Goal: Navigation & Orientation: Find specific page/section

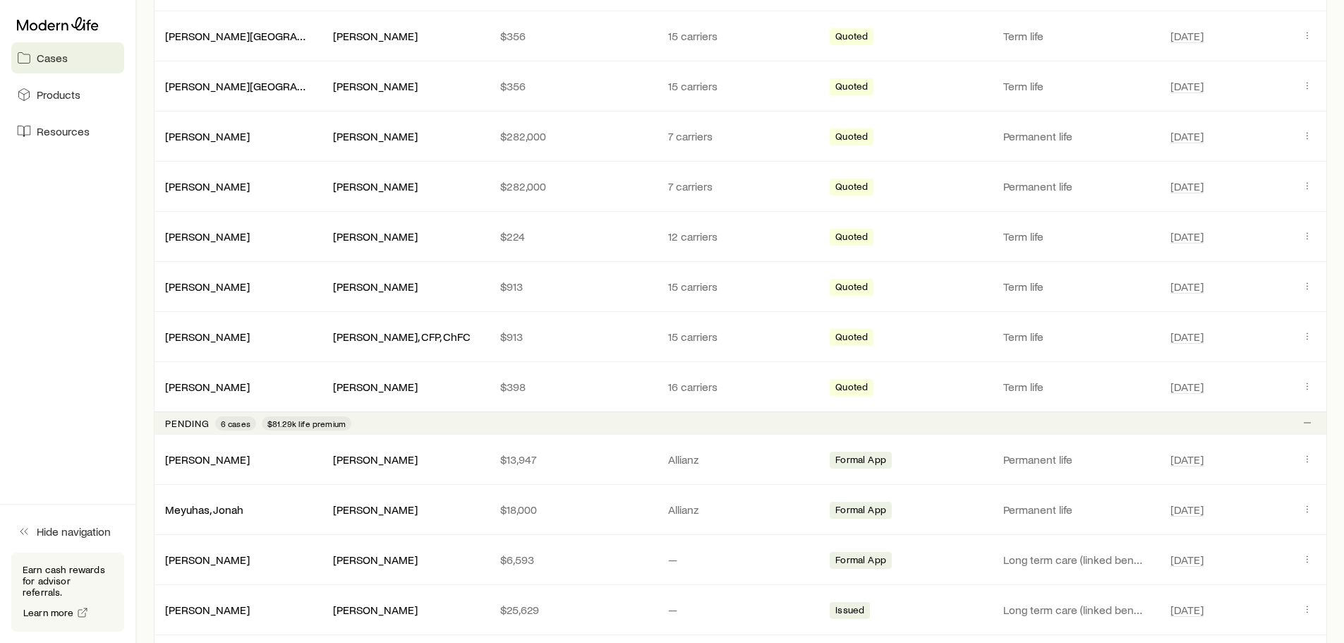
scroll to position [776, 0]
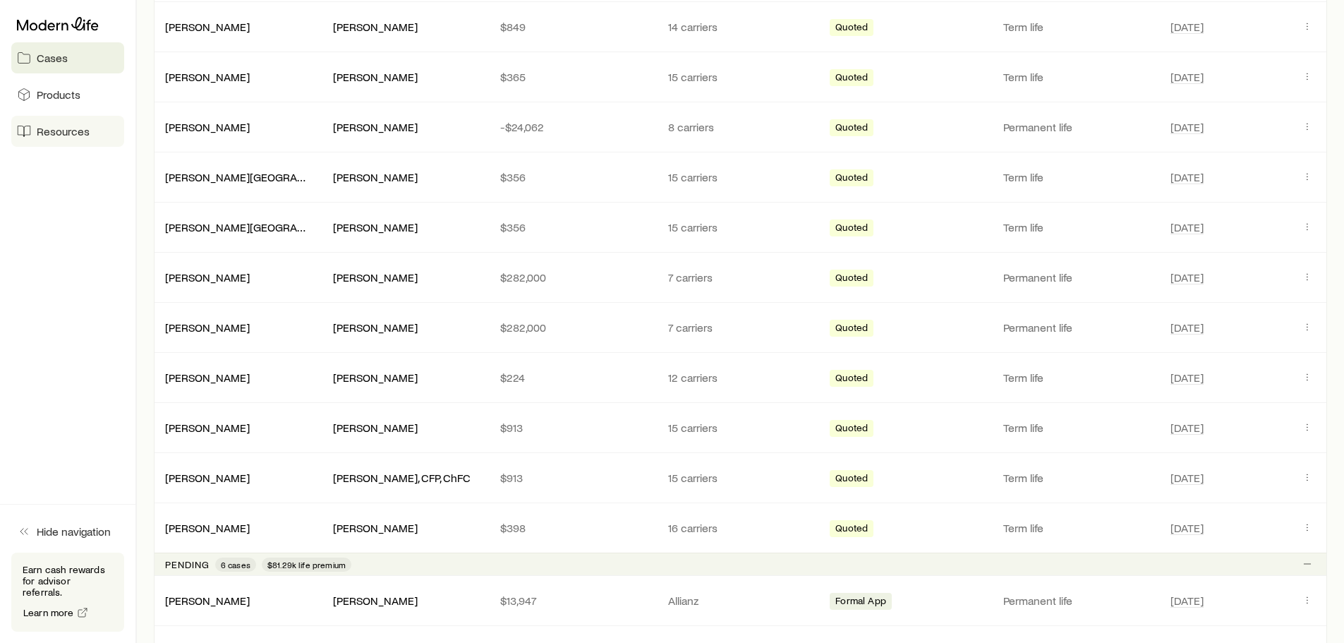
click at [65, 138] on span "Resources" at bounding box center [63, 131] width 53 height 14
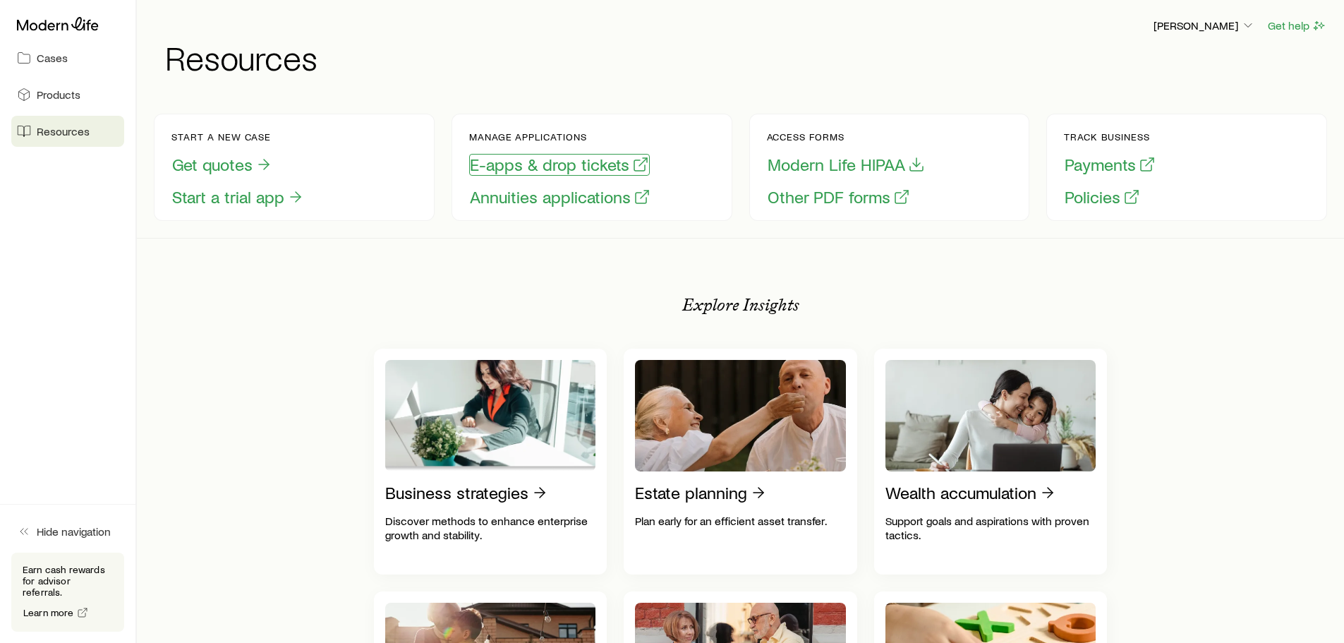
click at [545, 166] on button "E-apps & drop tickets" at bounding box center [559, 165] width 181 height 22
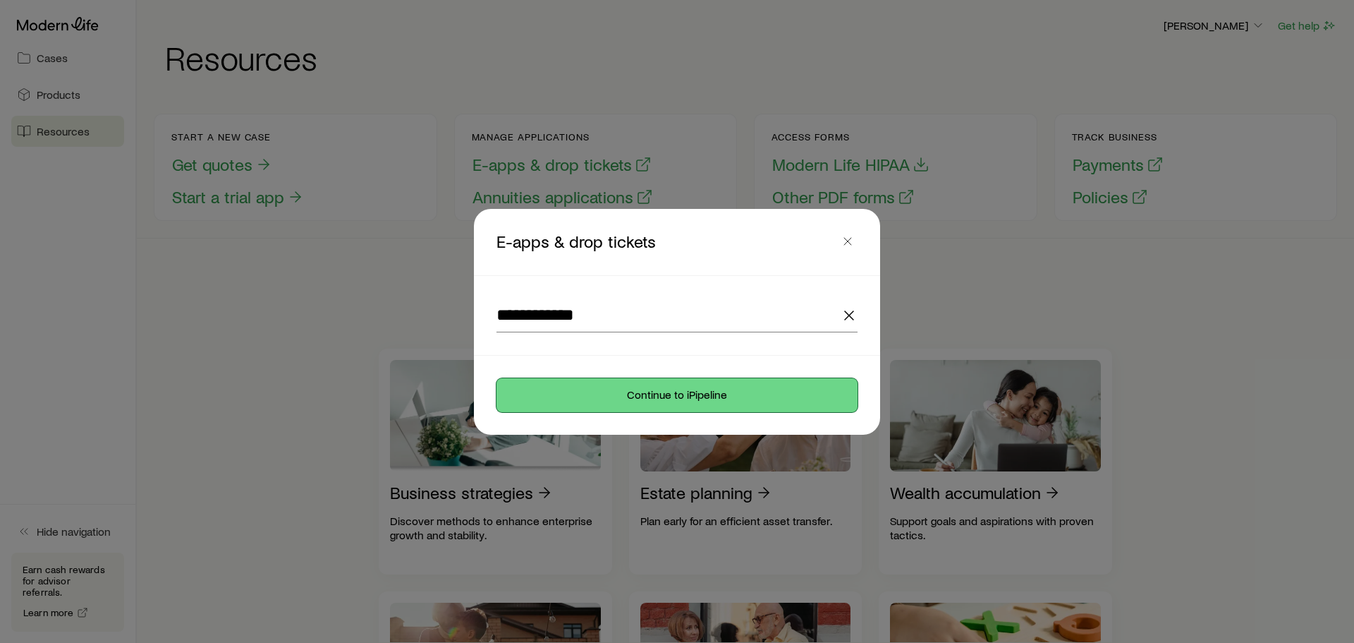
click at [667, 388] on button "Continue to iPipeline" at bounding box center [677, 395] width 361 height 34
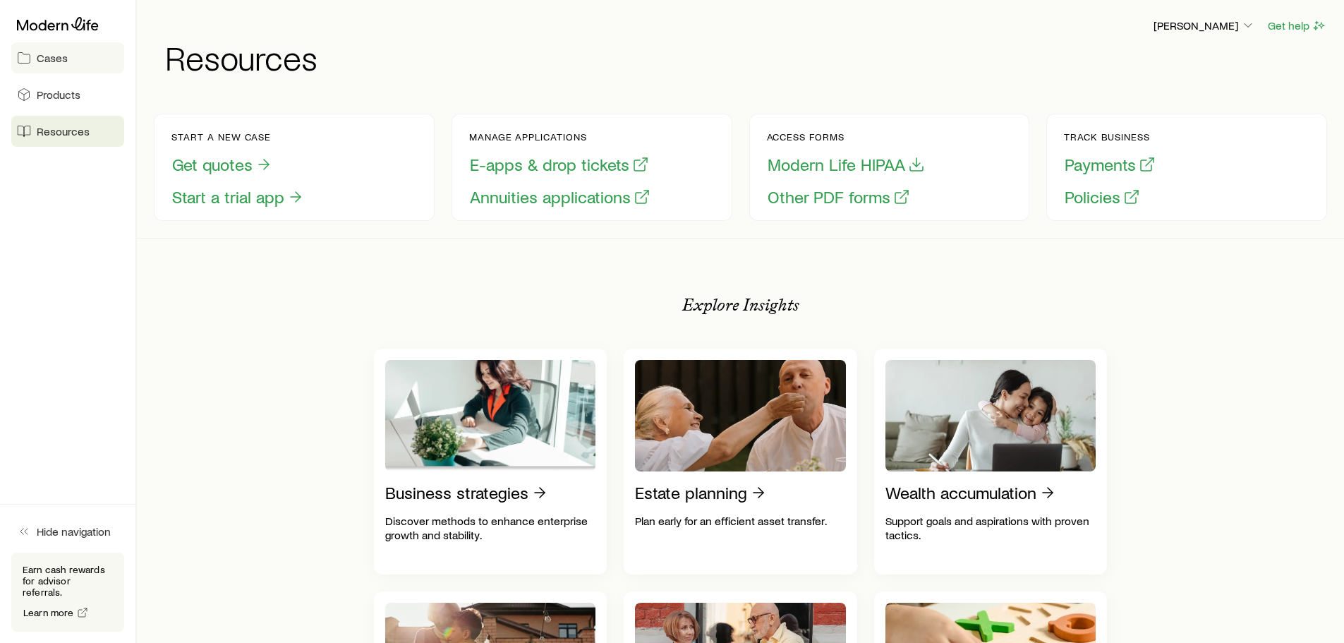
click at [66, 66] on link "Cases" at bounding box center [67, 57] width 113 height 31
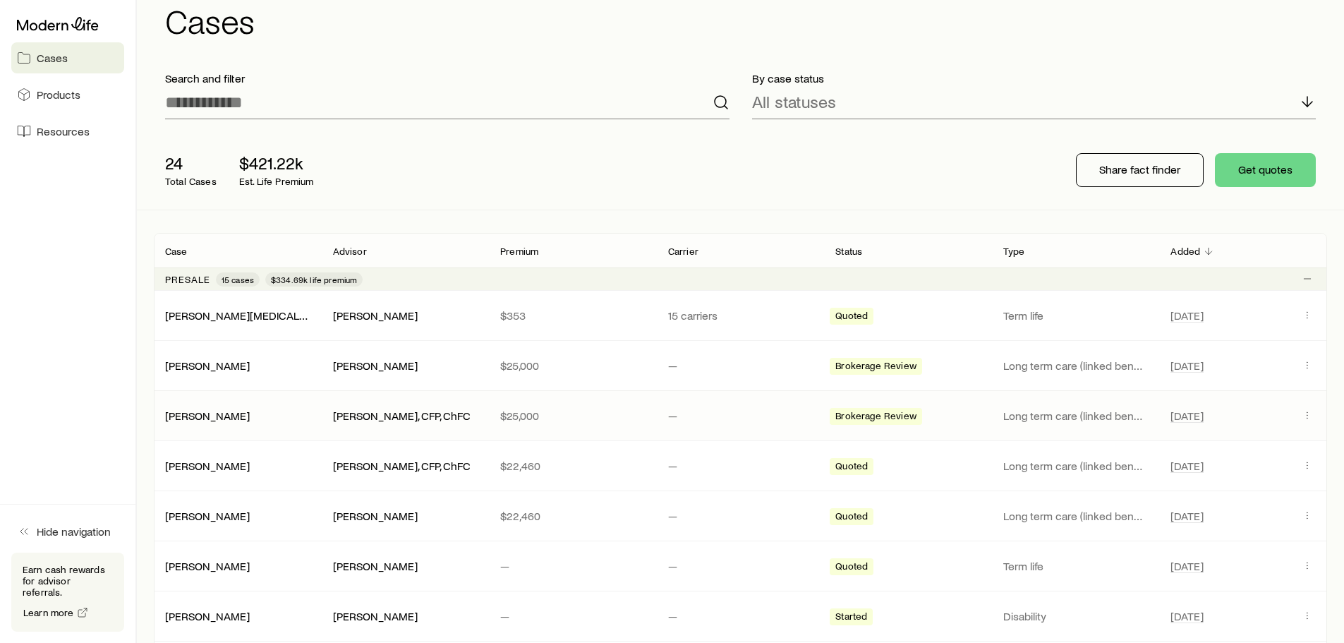
scroll to position [71, 0]
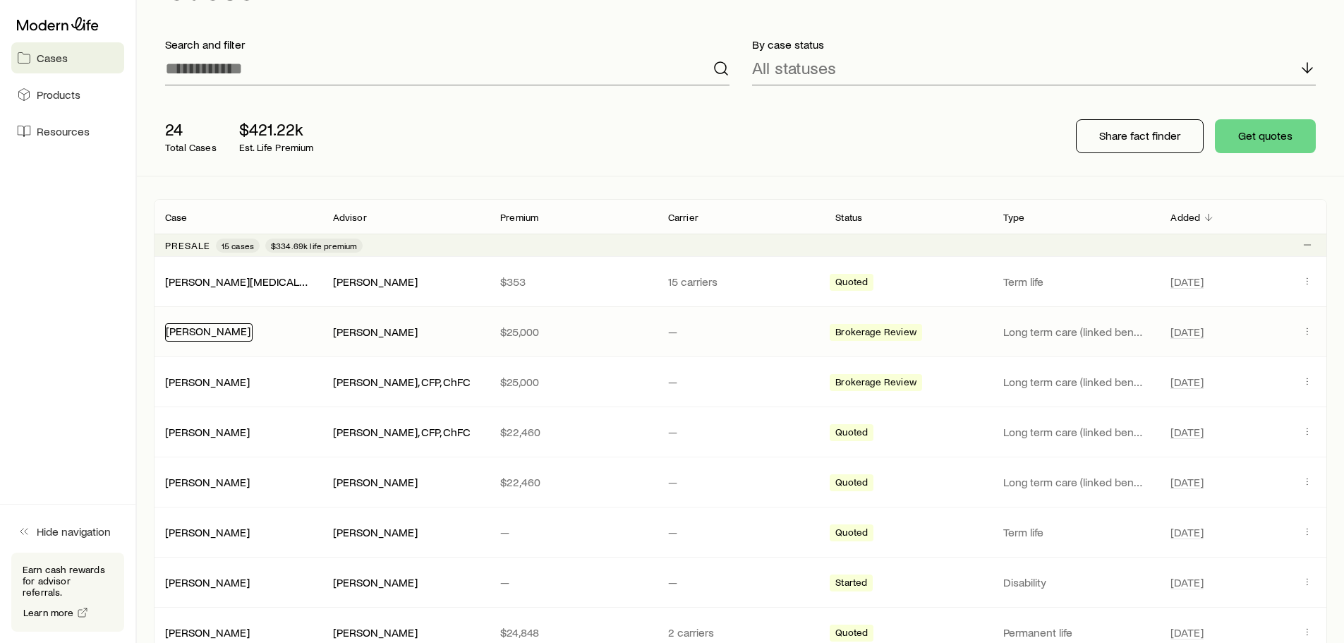
click at [188, 334] on link "[PERSON_NAME]" at bounding box center [208, 330] width 85 height 13
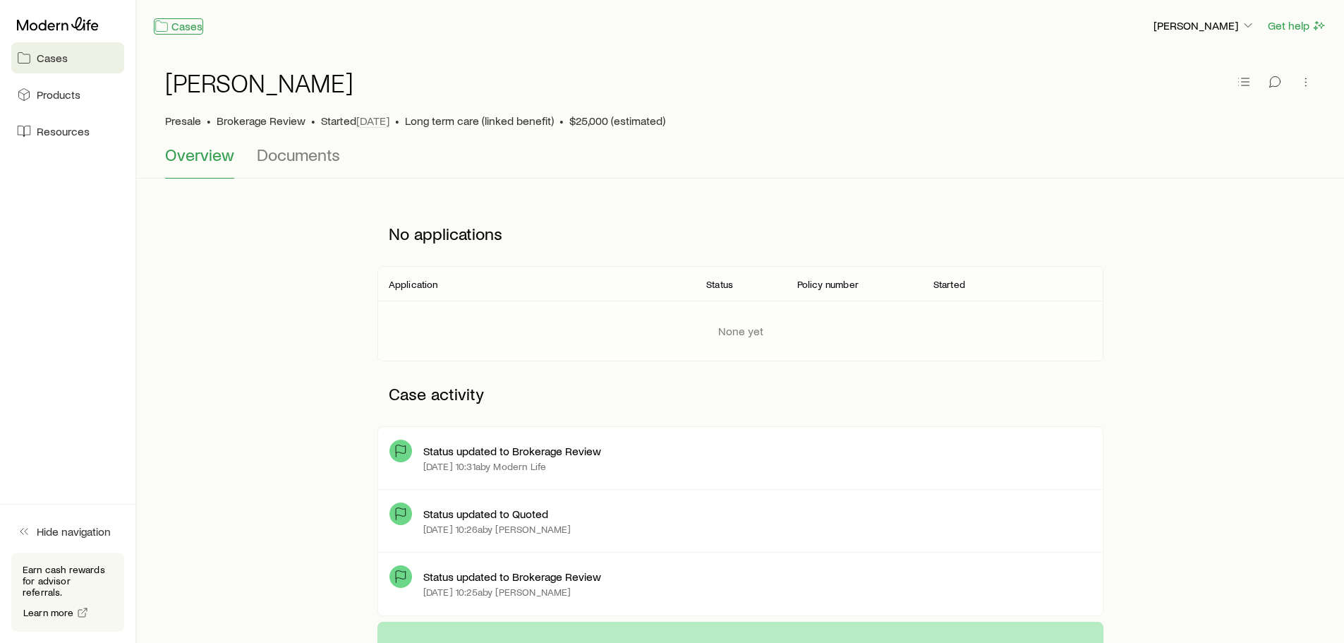
click at [178, 24] on link "Cases" at bounding box center [178, 26] width 49 height 16
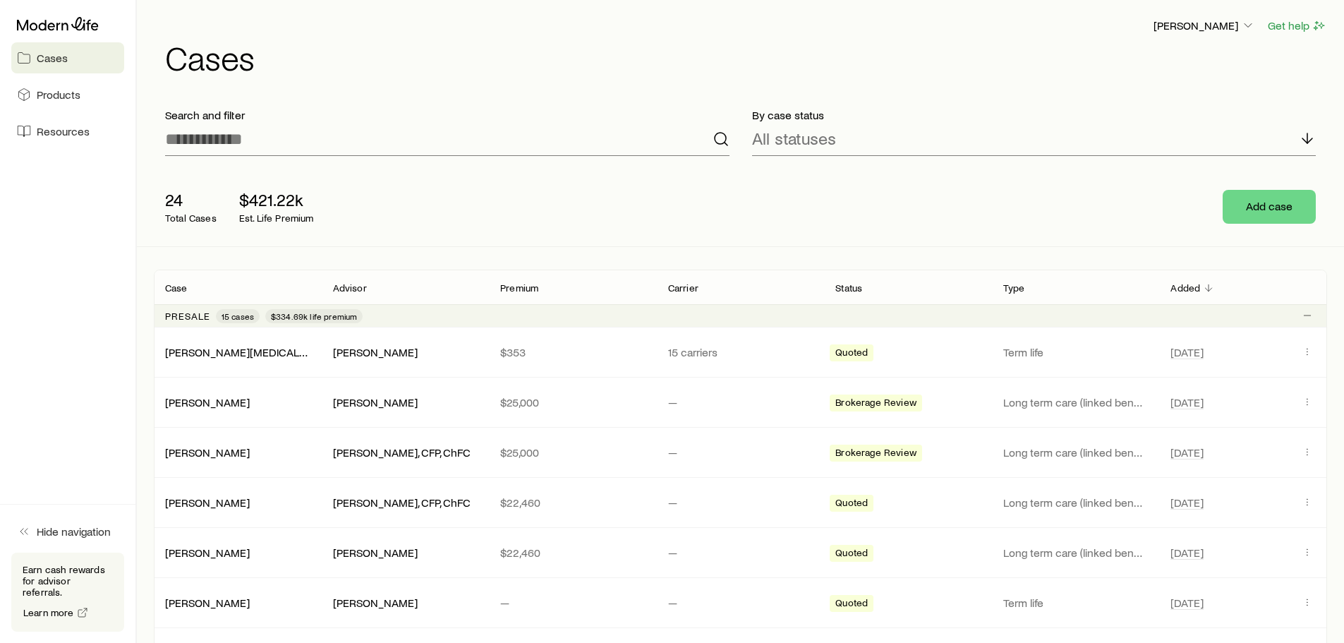
click at [35, 59] on link "Cases" at bounding box center [67, 57] width 113 height 31
